Goal: Task Accomplishment & Management: Manage account settings

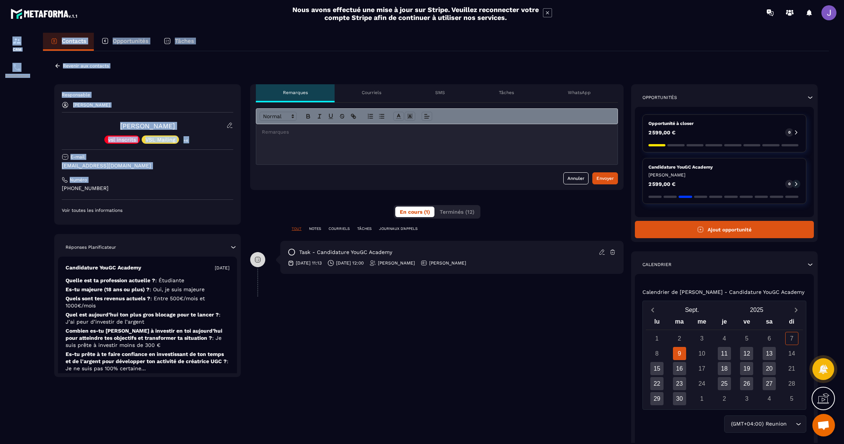
drag, startPoint x: 119, startPoint y: 184, endPoint x: 31, endPoint y: 180, distance: 88.2
click at [12, 176] on section "CRM Planificateur Contacts Opportunités Tâches Revenir aux contacts Responsable…" at bounding box center [422, 245] width 844 height 441
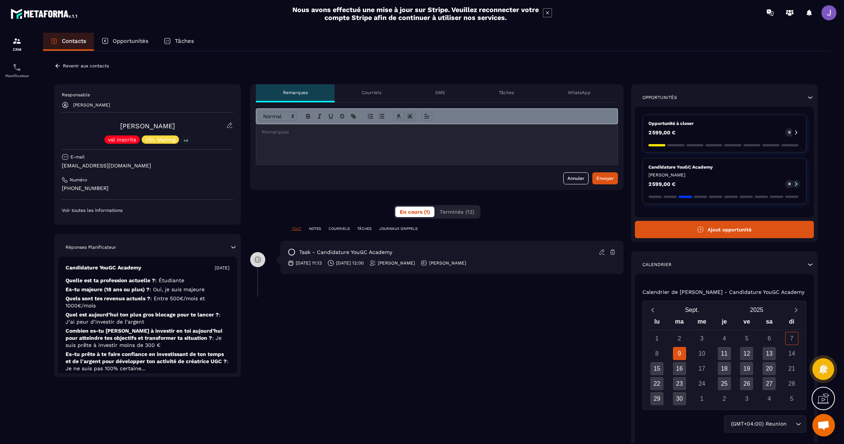
click at [145, 189] on p "[PHONE_NUMBER]" at bounding box center [147, 188] width 171 height 7
drag, startPoint x: 107, startPoint y: 191, endPoint x: 50, endPoint y: 186, distance: 57.5
click at [50, 186] on div "Revenir aux contacts Responsable [PERSON_NAME] [PERSON_NAME] vsl inscrits VSL M…" at bounding box center [436, 273] width 786 height 444
copy p "[PHONE_NUMBER]"
click at [21, 46] on div "CRM" at bounding box center [17, 44] width 30 height 15
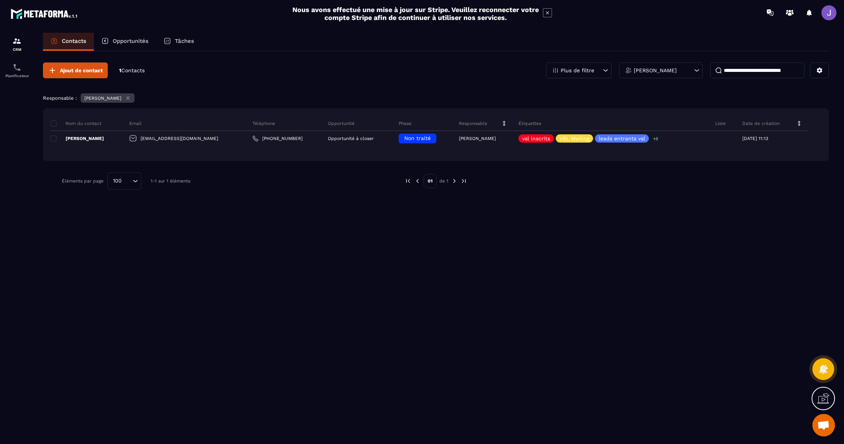
click at [779, 72] on input at bounding box center [757, 71] width 94 height 16
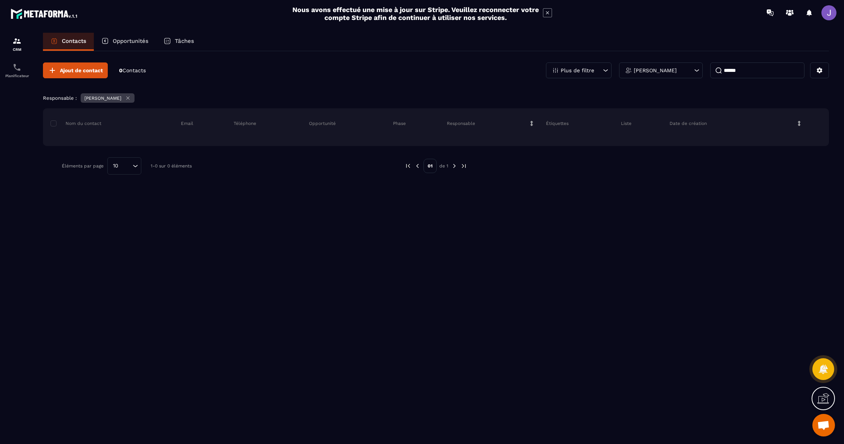
type input "******"
click at [111, 37] on div "Opportunités" at bounding box center [125, 42] width 62 height 18
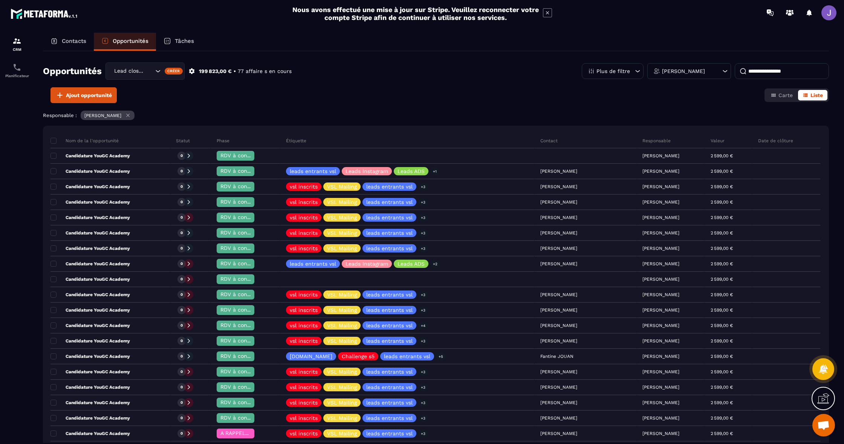
click at [79, 41] on p "Contacts" at bounding box center [74, 41] width 24 height 7
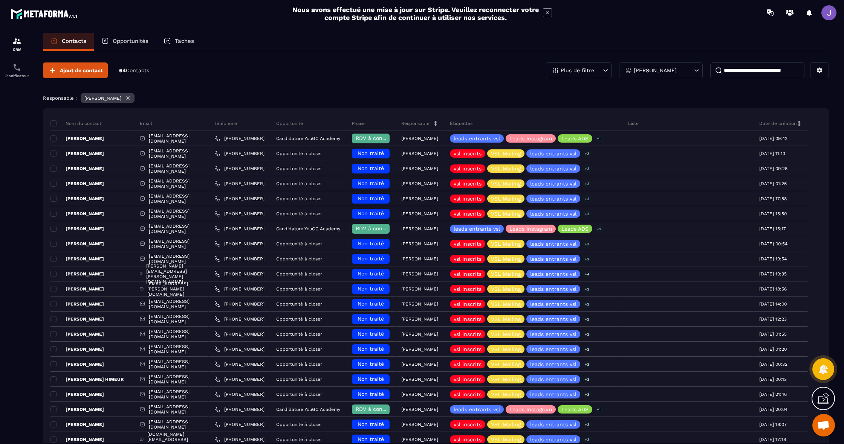
click at [130, 38] on p "Opportunités" at bounding box center [131, 41] width 36 height 7
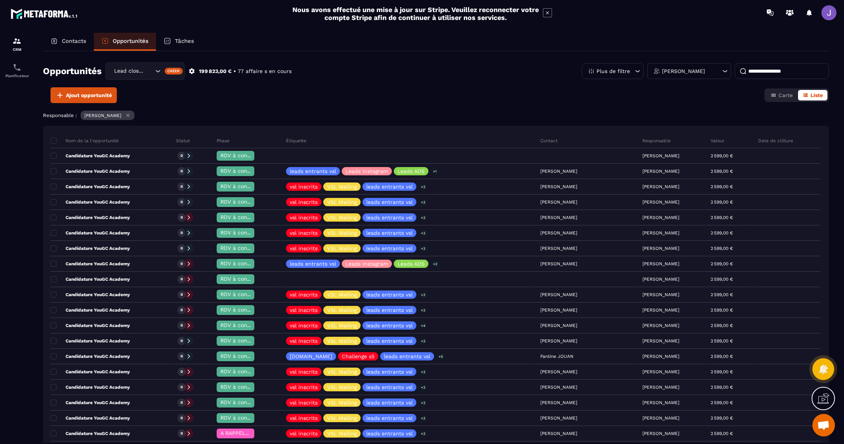
click at [766, 72] on input at bounding box center [781, 71] width 94 height 16
type input "*"
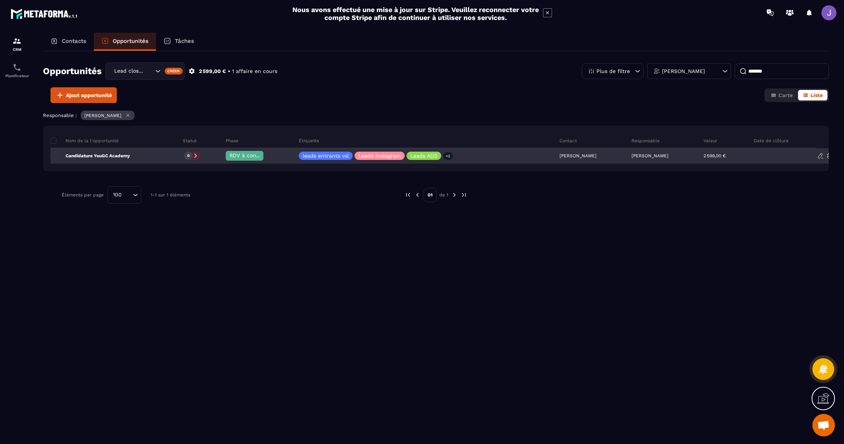
type input "*******"
click at [107, 156] on p "Candidature YouGC Academy" at bounding box center [89, 156] width 79 height 6
